Goal: Information Seeking & Learning: Check status

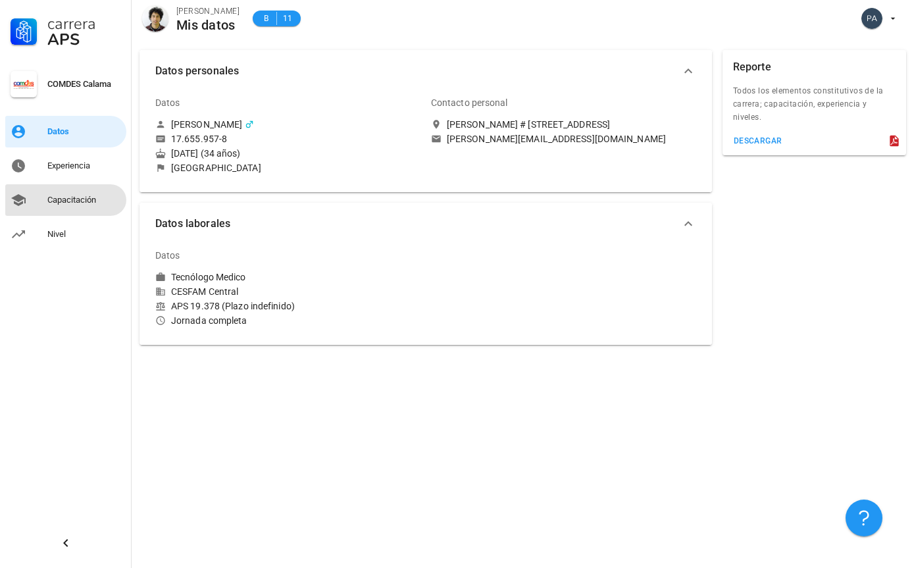
click at [72, 197] on div "Capacitación" at bounding box center [84, 200] width 74 height 11
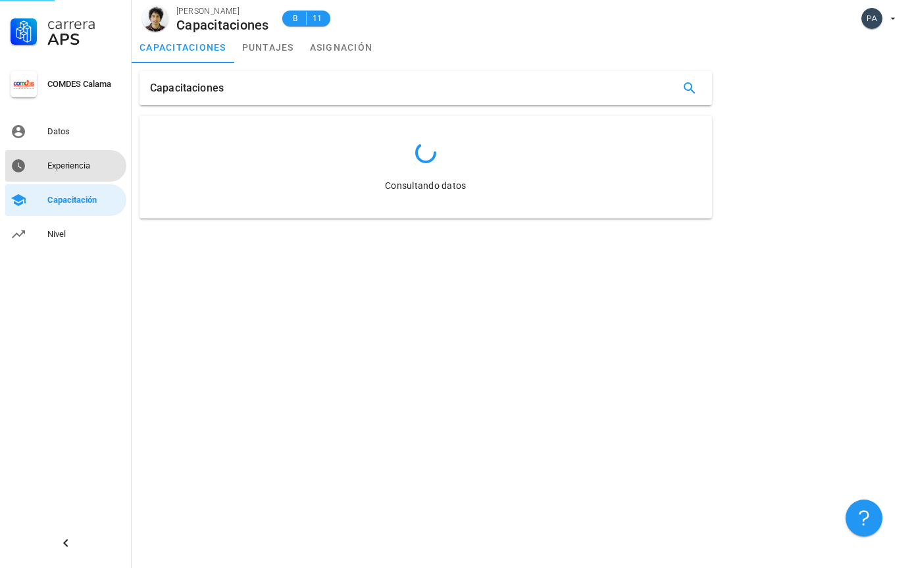
click at [45, 157] on link "Experiencia" at bounding box center [65, 166] width 121 height 32
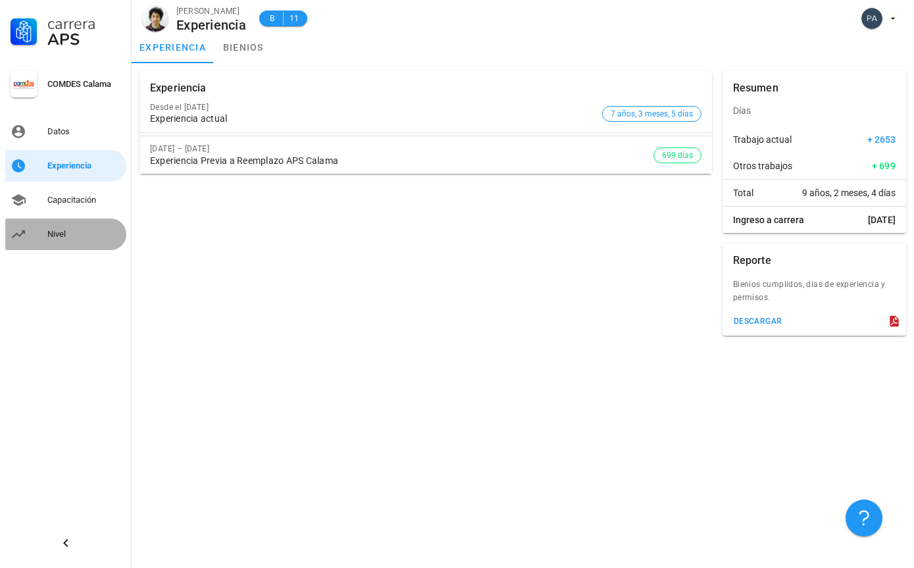
click at [62, 228] on div "Nivel" at bounding box center [84, 234] width 74 height 21
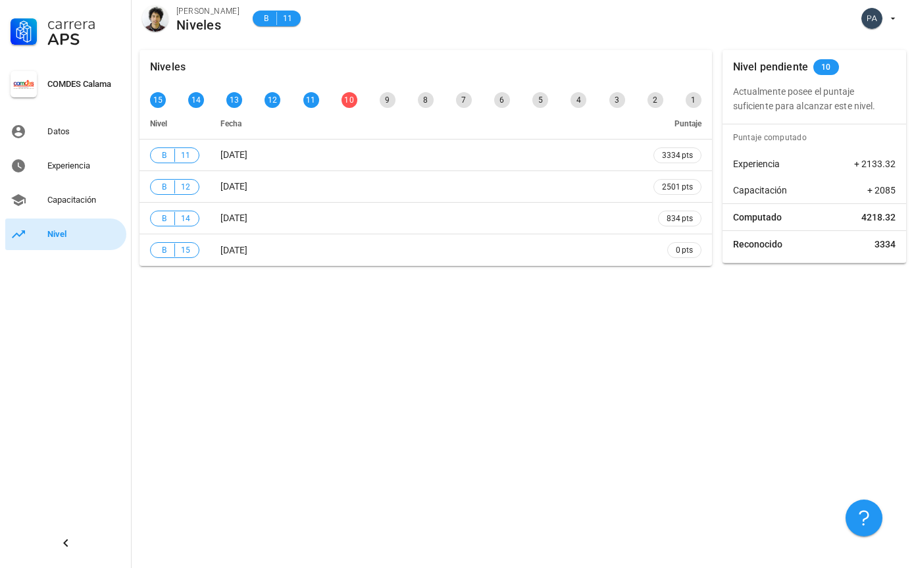
click at [57, 239] on div "Nivel" at bounding box center [84, 234] width 74 height 11
click at [59, 198] on div "Capacitación" at bounding box center [84, 200] width 74 height 11
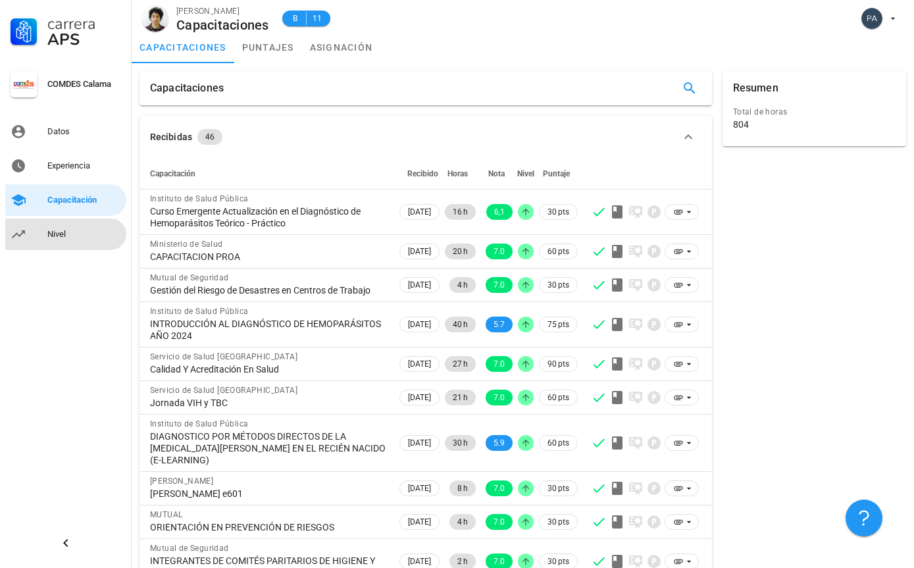
click at [65, 231] on div "Nivel" at bounding box center [84, 234] width 74 height 11
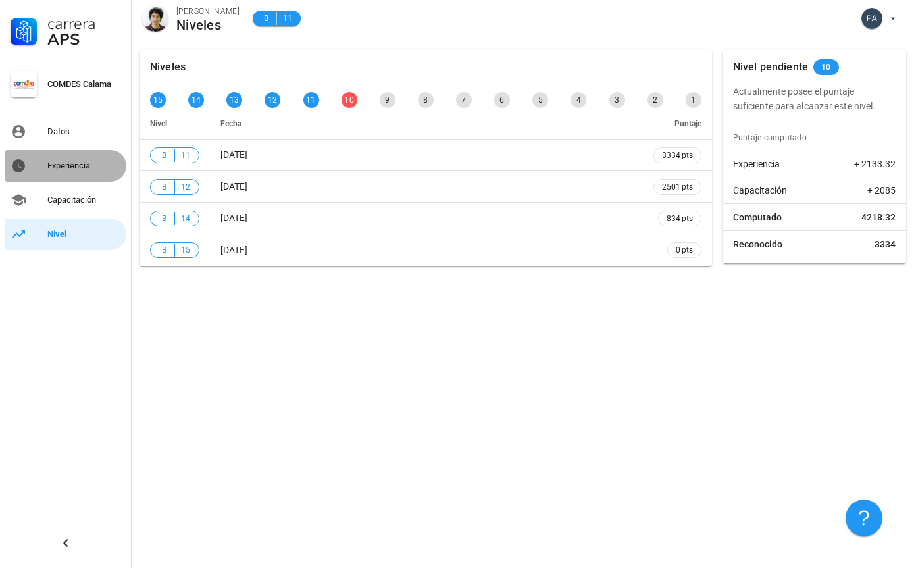
click at [63, 161] on div "Experiencia" at bounding box center [84, 165] width 74 height 11
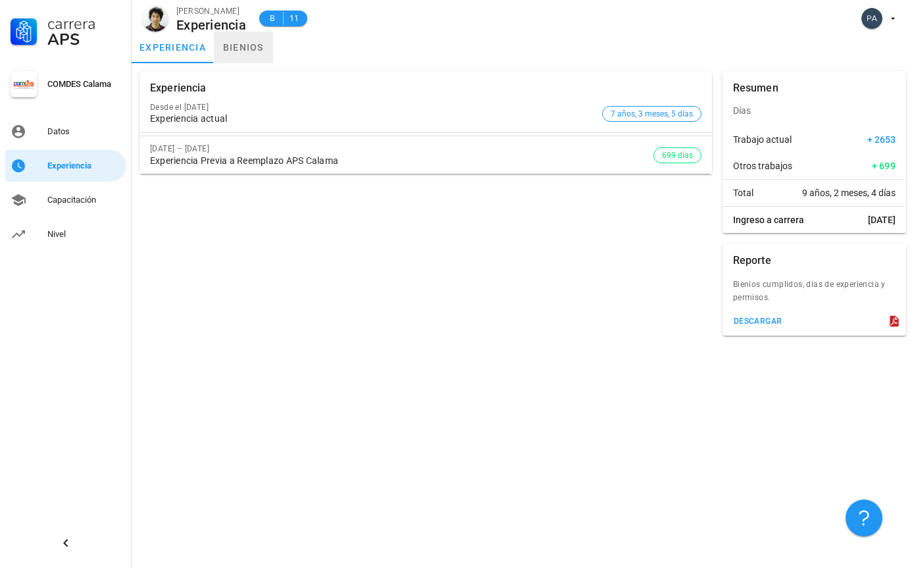
click at [226, 46] on link "bienios" at bounding box center [243, 48] width 59 height 32
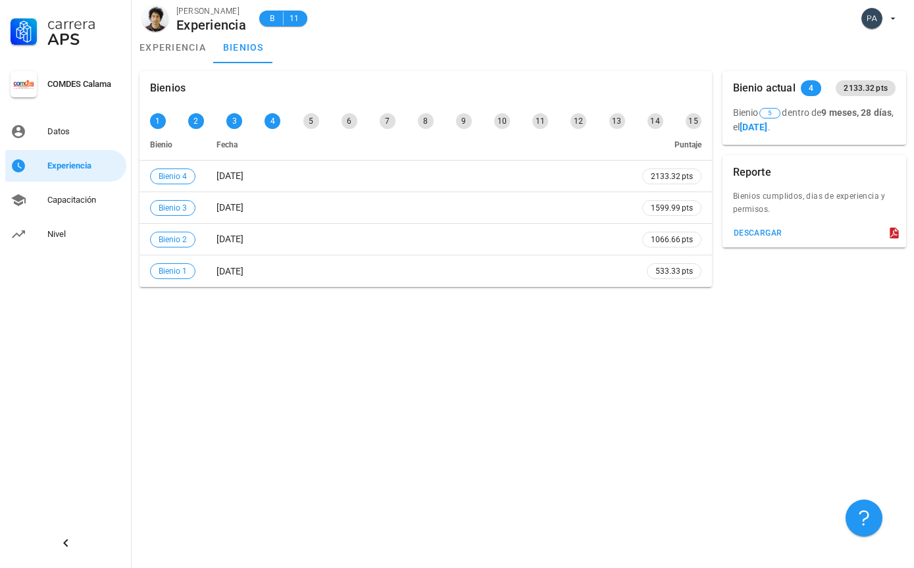
click at [851, 293] on div "Bienios 1 2 3 4 5 6 7 8 9 10 11 12 13 14 15 Bienio Fecha [GEOGRAPHIC_DATA] 4 [D…" at bounding box center [523, 179] width 782 height 232
click at [158, 51] on link "experiencia" at bounding box center [173, 48] width 82 height 32
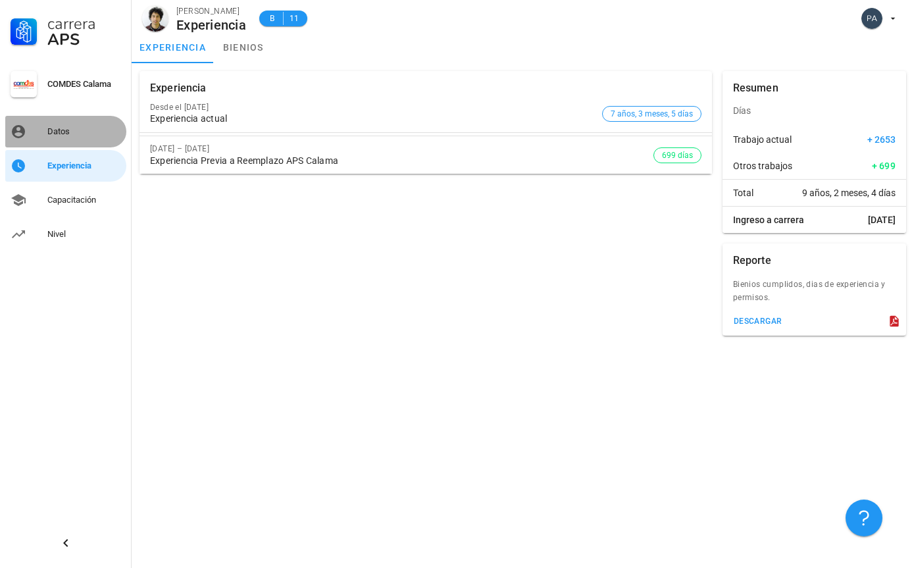
click at [60, 135] on div "Datos" at bounding box center [84, 131] width 74 height 11
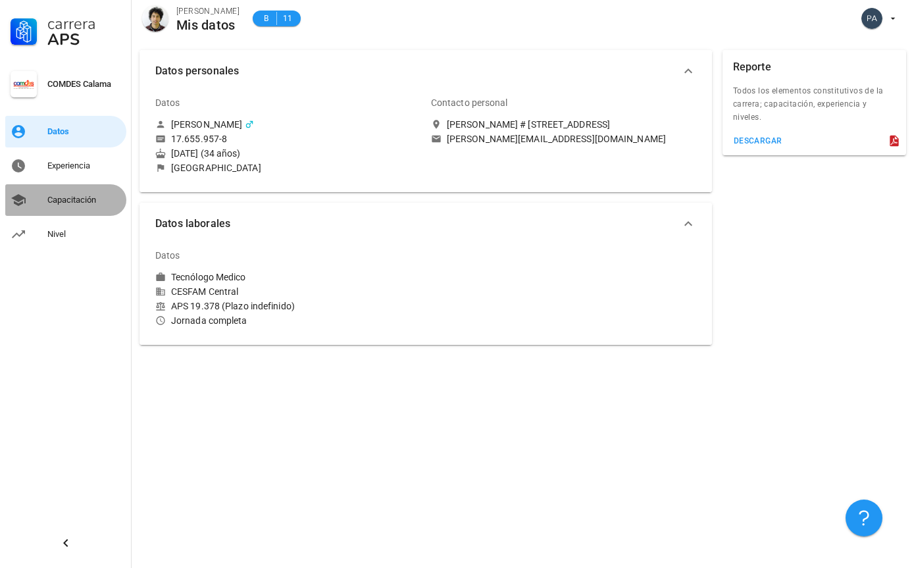
click at [63, 202] on div "Capacitación" at bounding box center [84, 200] width 74 height 11
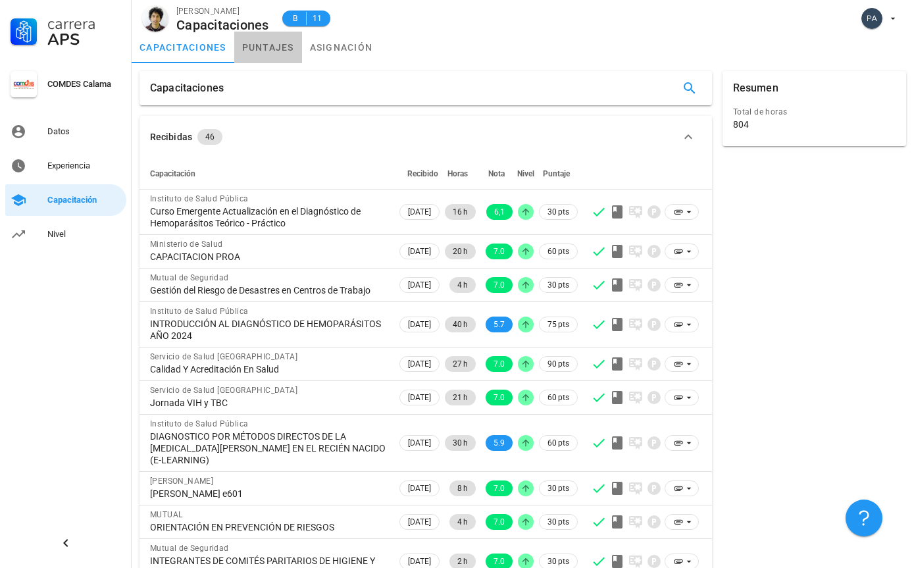
click at [246, 43] on link "puntajes" at bounding box center [268, 48] width 68 height 32
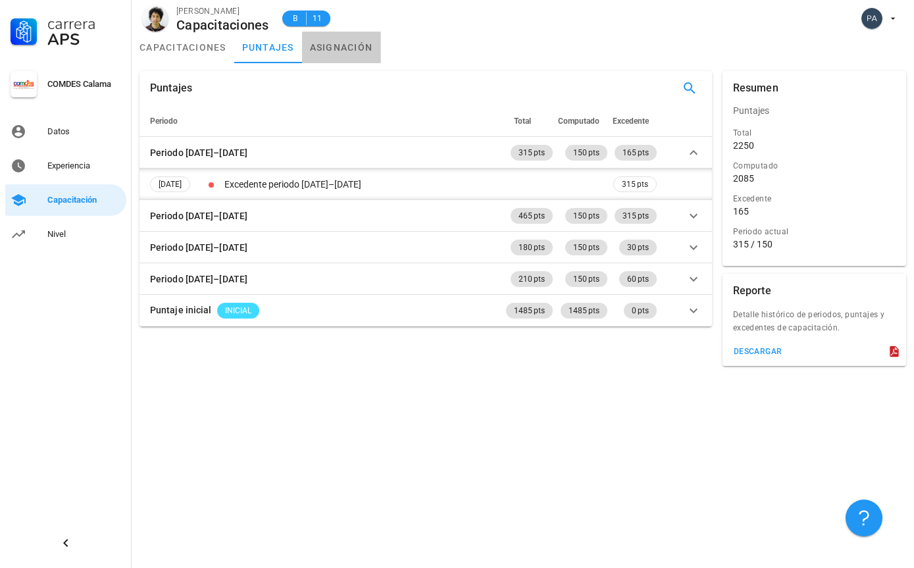
click at [320, 55] on link "asignación" at bounding box center [341, 48] width 79 height 32
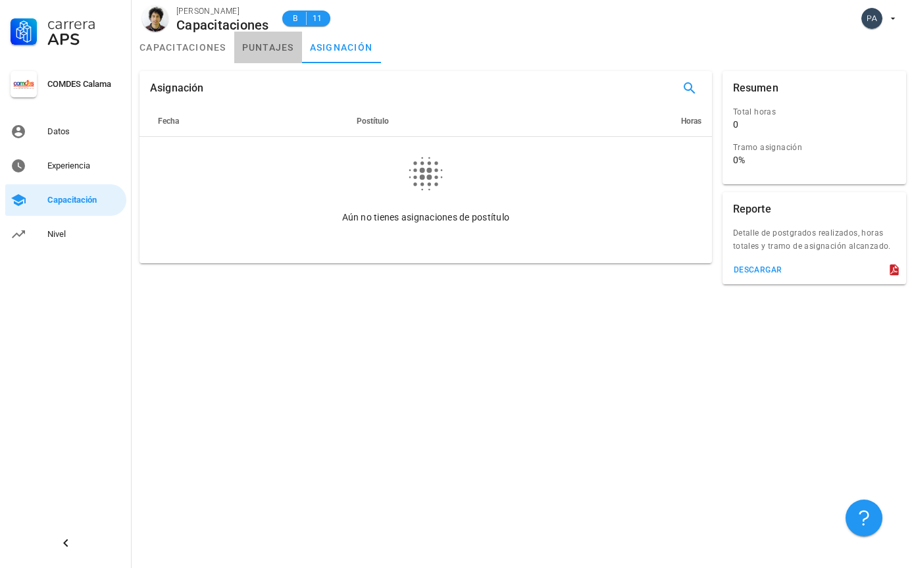
click at [264, 49] on link "puntajes" at bounding box center [268, 48] width 68 height 32
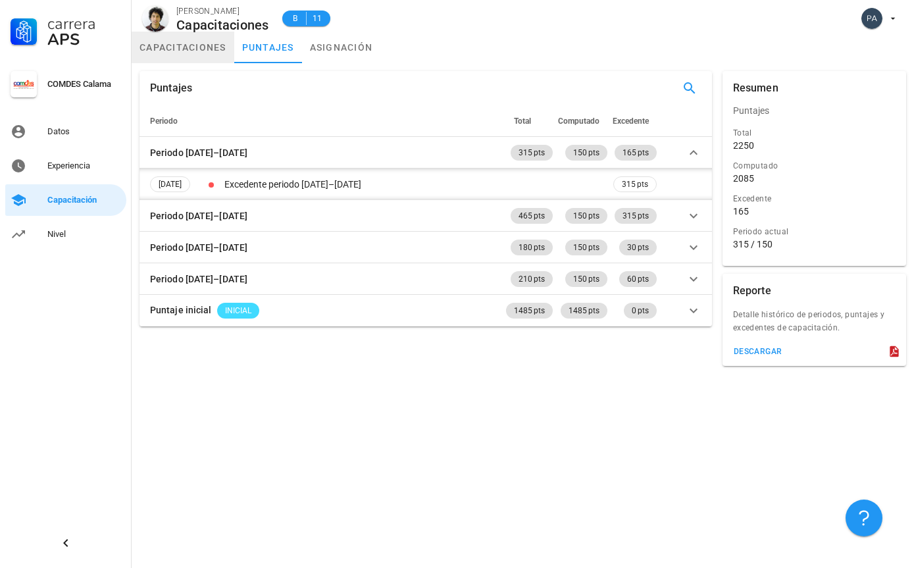
click at [184, 48] on link "capacitaciones" at bounding box center [183, 48] width 103 height 32
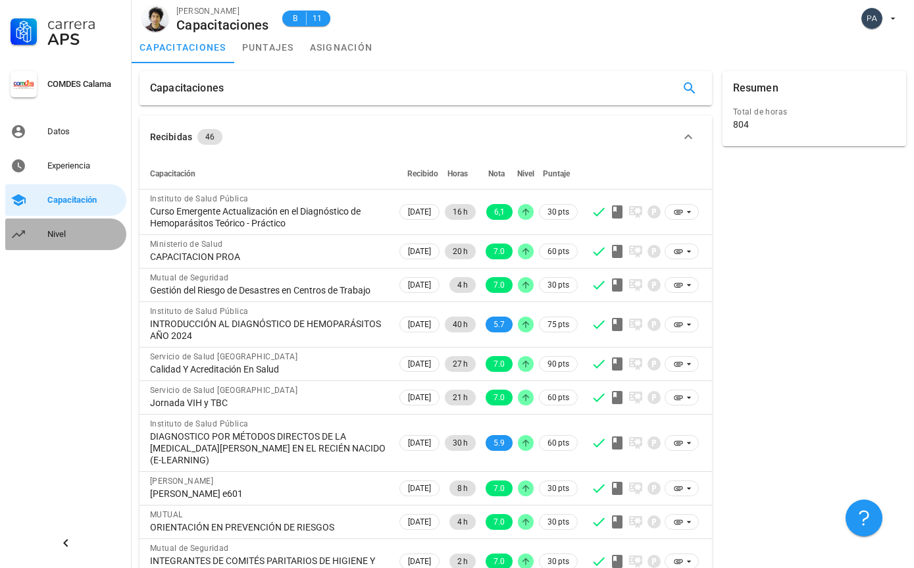
click at [64, 233] on div "Nivel" at bounding box center [84, 234] width 74 height 11
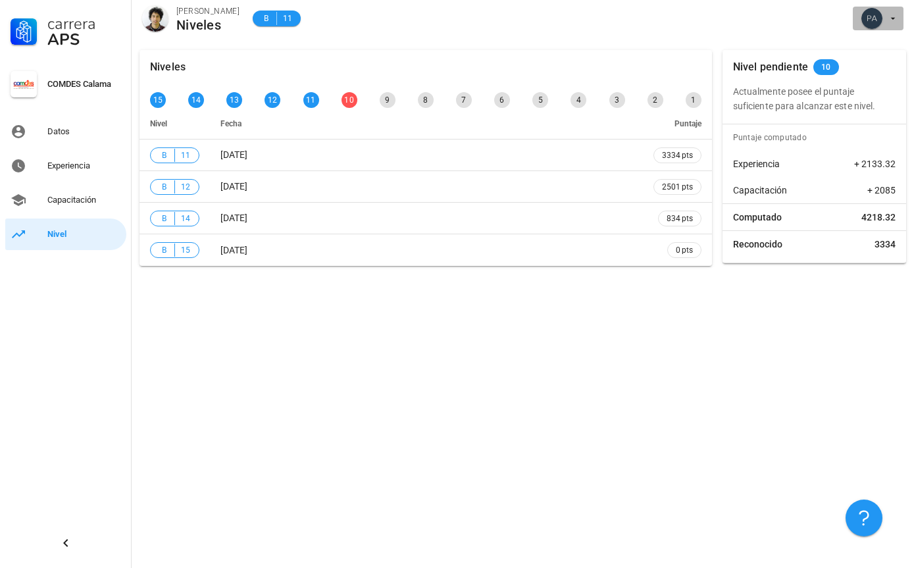
click at [883, 26] on span "button" at bounding box center [878, 18] width 40 height 21
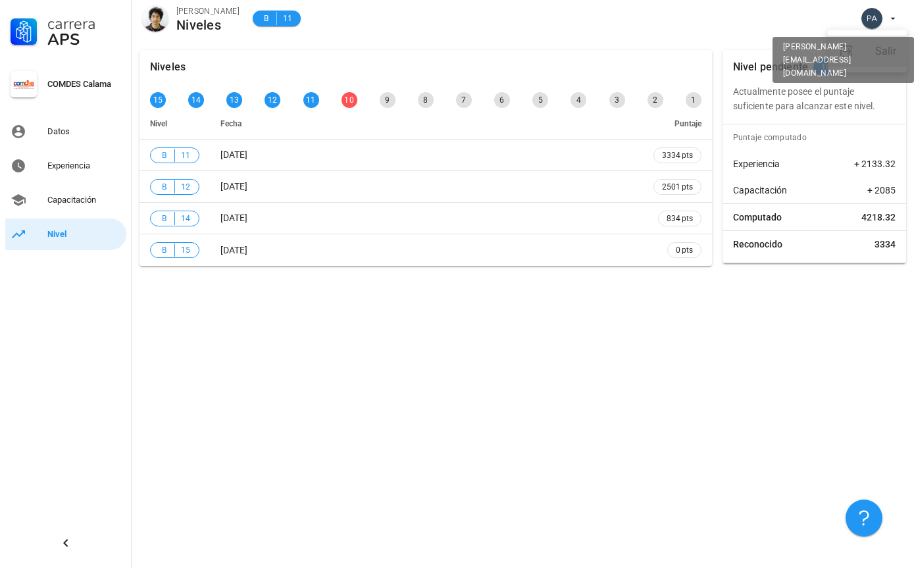
click at [865, 66] on link "Salir" at bounding box center [866, 52] width 79 height 32
